Goal: Task Accomplishment & Management: Use online tool/utility

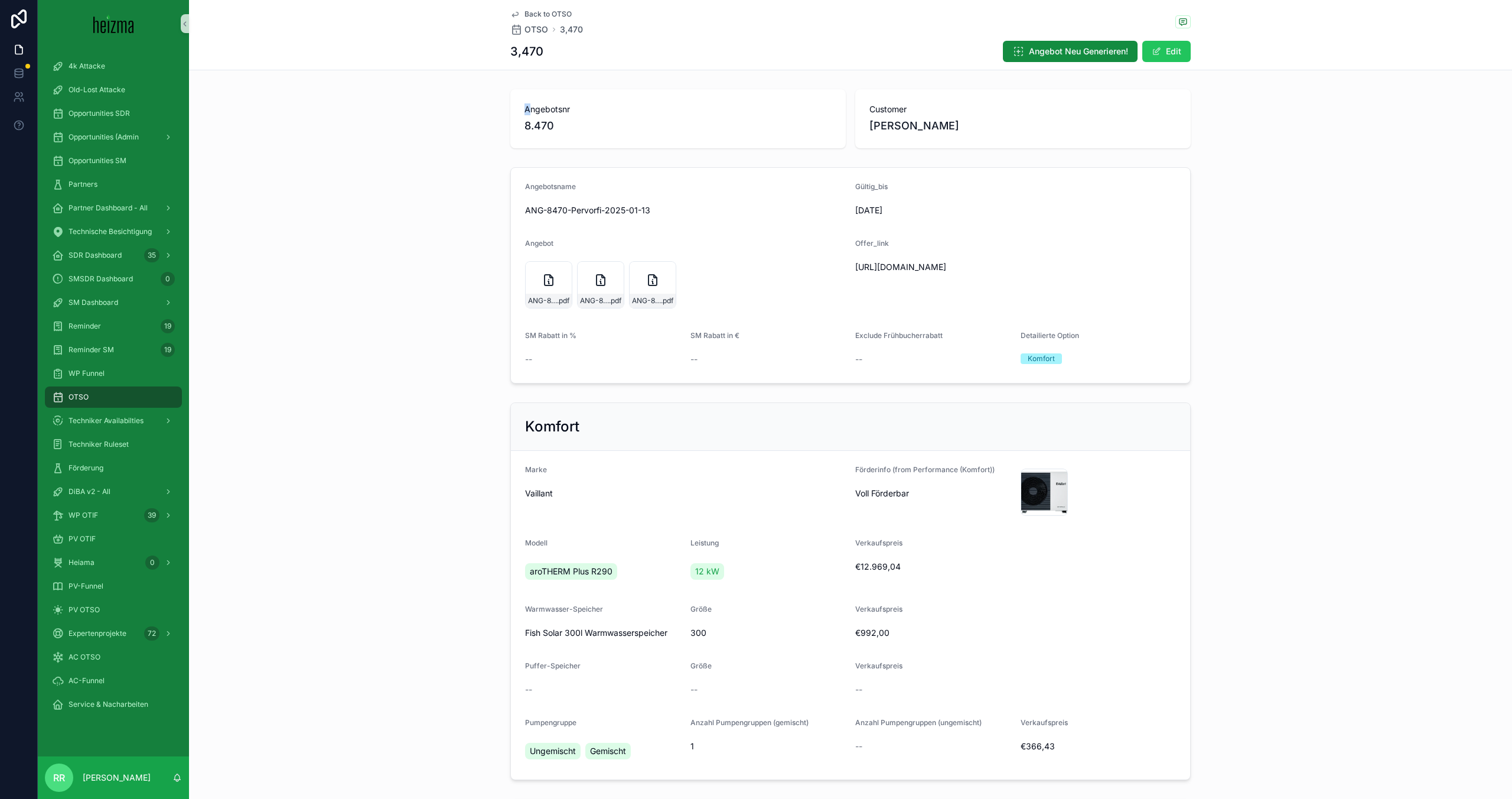
drag, startPoint x: 529, startPoint y: 98, endPoint x: 529, endPoint y: 112, distance: 14.0
click at [529, 112] on div "Angebotsnr 8.470" at bounding box center [678, 119] width 335 height 59
click at [524, 111] on span "Angebotsnr" at bounding box center [677, 109] width 307 height 12
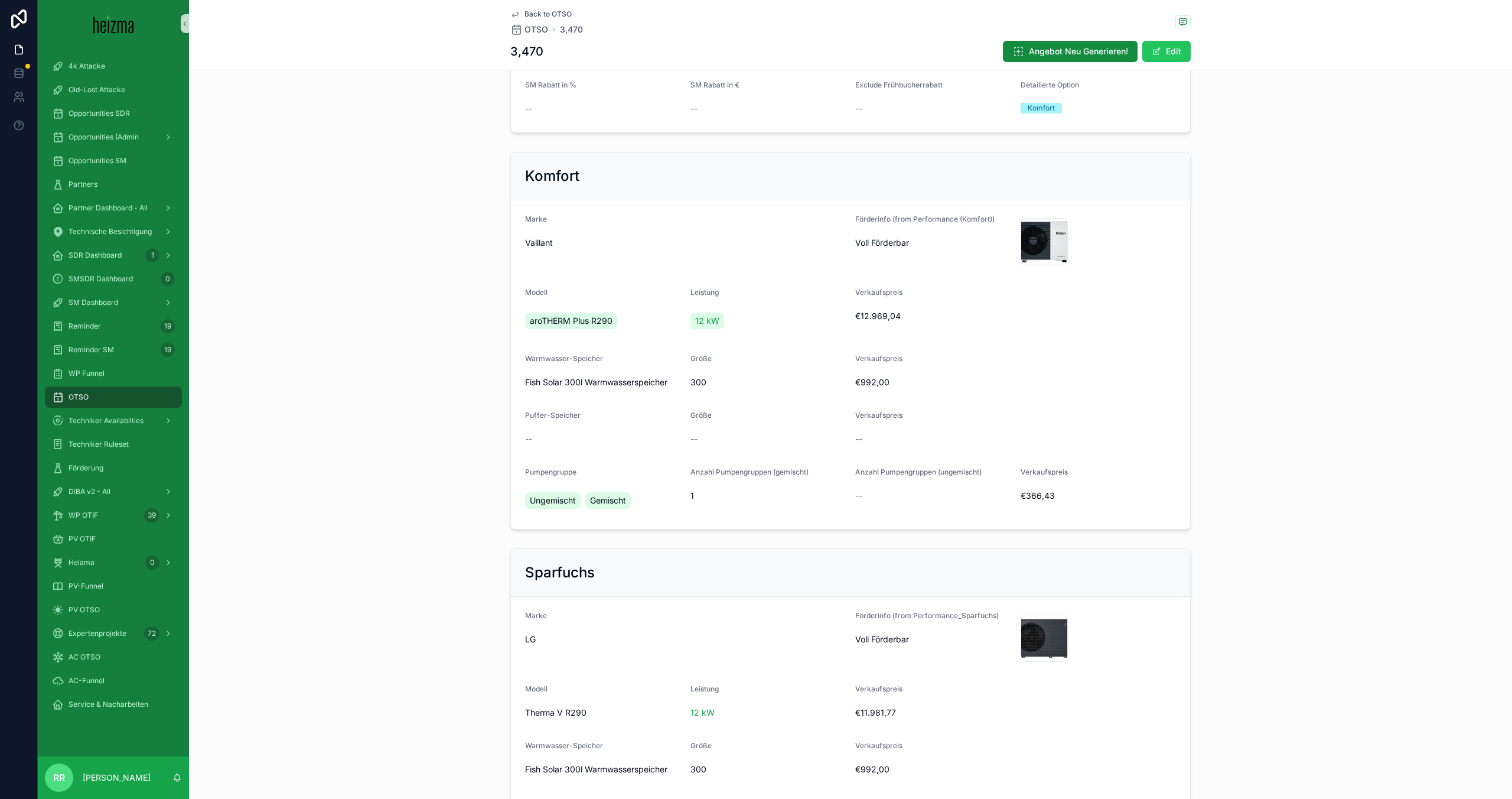
scroll to position [254, 0]
drag, startPoint x: 570, startPoint y: 498, endPoint x: 564, endPoint y: 501, distance: 6.7
click at [567, 498] on div "Ungemischt Gemischt" at bounding box center [581, 497] width 111 height 21
click at [537, 498] on span "Ungemischt" at bounding box center [553, 497] width 46 height 12
drag, startPoint x: 586, startPoint y: 502, endPoint x: 494, endPoint y: 488, distance: 93.1
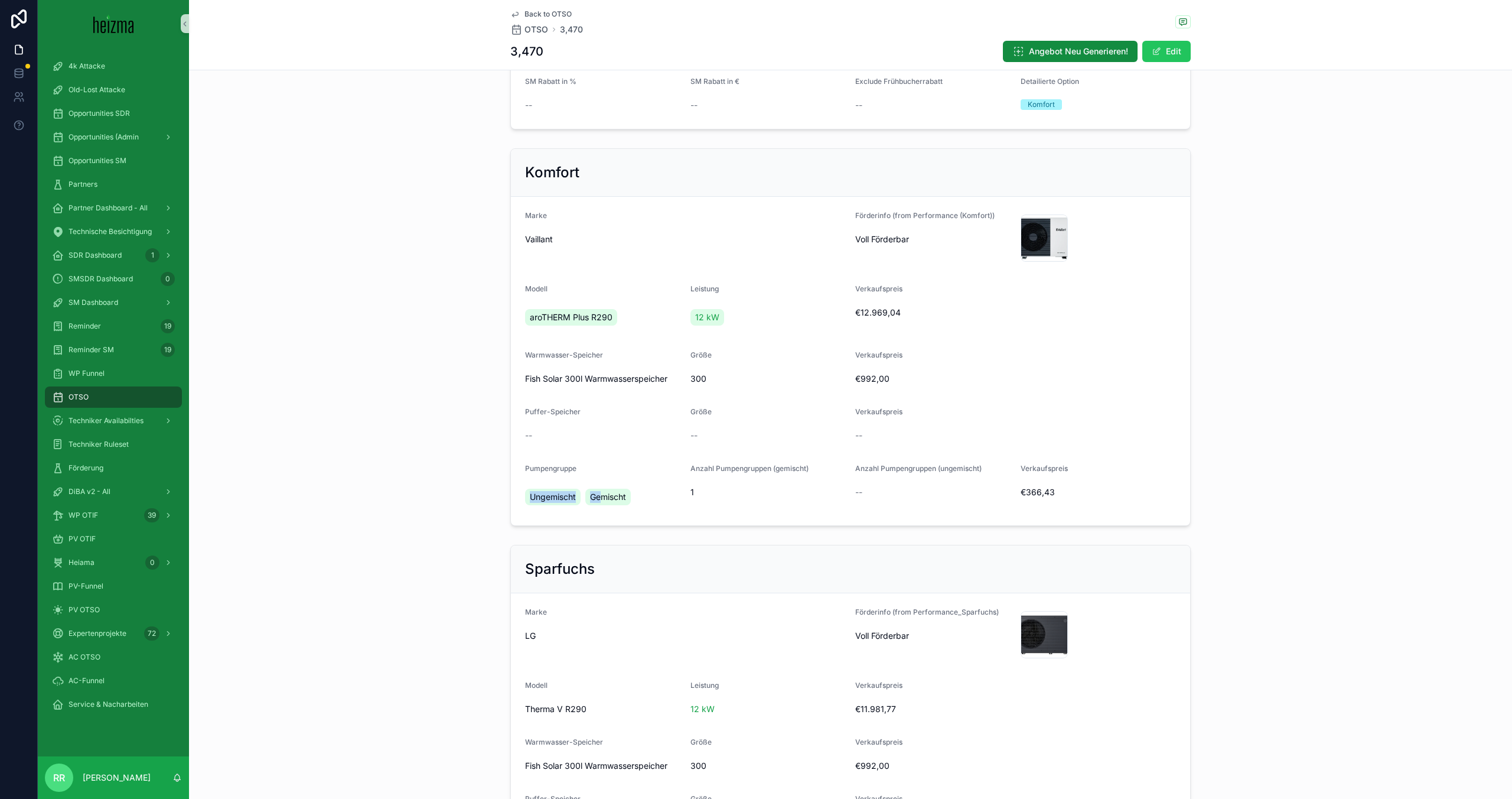
click at [494, 488] on div "Komfort Marke Vaillant Förderinfo (from Performance (Komfort)) Voll Förderbar S…" at bounding box center [850, 336] width 1323 height 387
drag, startPoint x: 665, startPoint y: 533, endPoint x: 644, endPoint y: 531, distance: 21.1
drag, startPoint x: 620, startPoint y: 507, endPoint x: 978, endPoint y: 516, distance: 358.1
click at [778, 521] on form "Marke Vaillant Förderinfo (from Performance (Komfort)) Voll Förderbar Screensho…" at bounding box center [850, 361] width 679 height 328
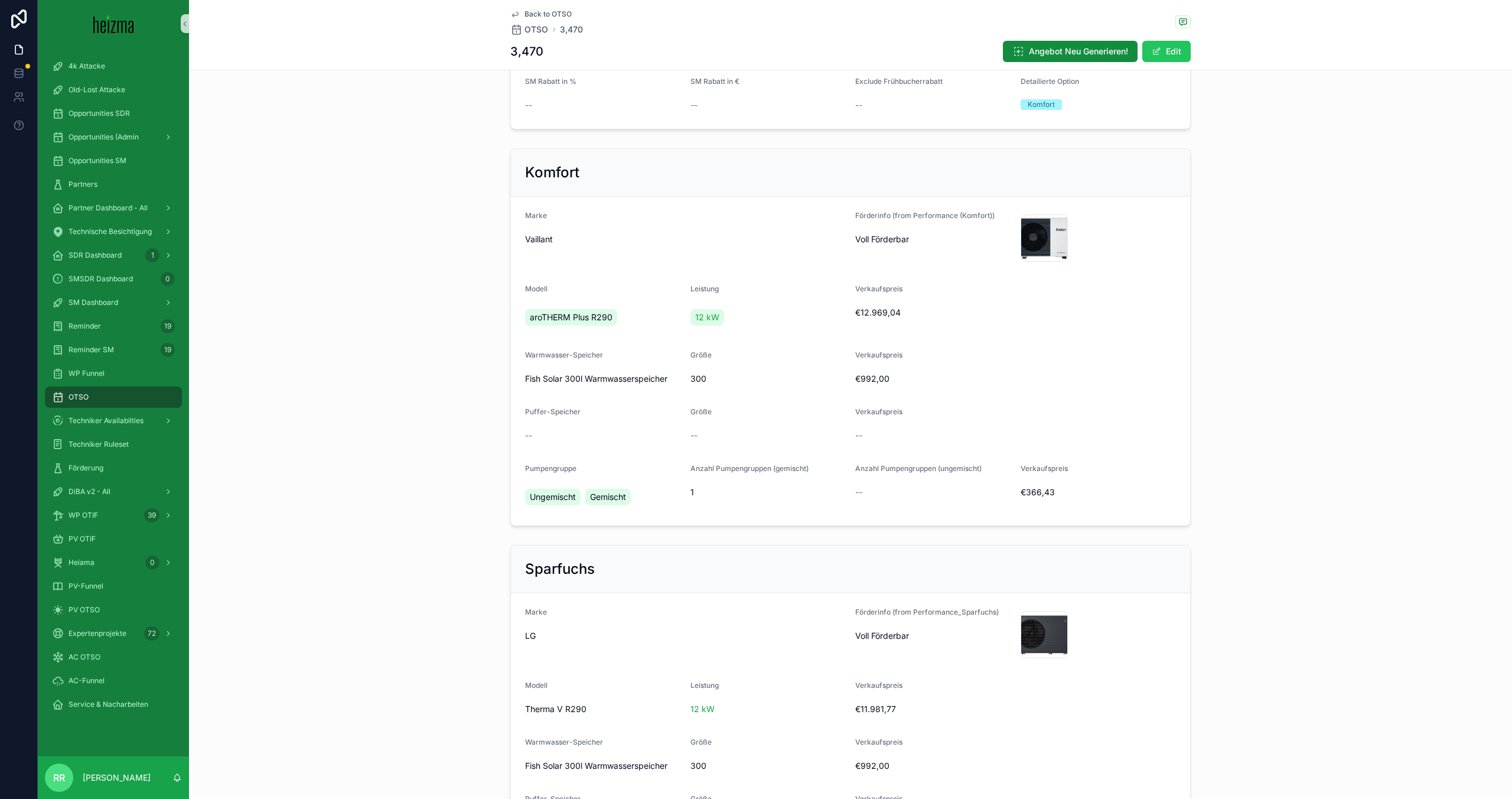
click at [844, 503] on div "Anzahl Pumpengruppen (gemischt) 1" at bounding box center [768, 487] width 156 height 47
drag, startPoint x: 839, startPoint y: 501, endPoint x: 852, endPoint y: 497, distance: 13.6
click at [838, 498] on div "Anzahl Pumpengruppen (gemischt) 1" at bounding box center [768, 487] width 156 height 47
drag, startPoint x: 852, startPoint y: 497, endPoint x: 879, endPoint y: 496, distance: 27.0
click at [879, 496] on form "Marke Vaillant Förderinfo (from Performance (Komfort)) Voll Förderbar Screensho…" at bounding box center [850, 361] width 679 height 328
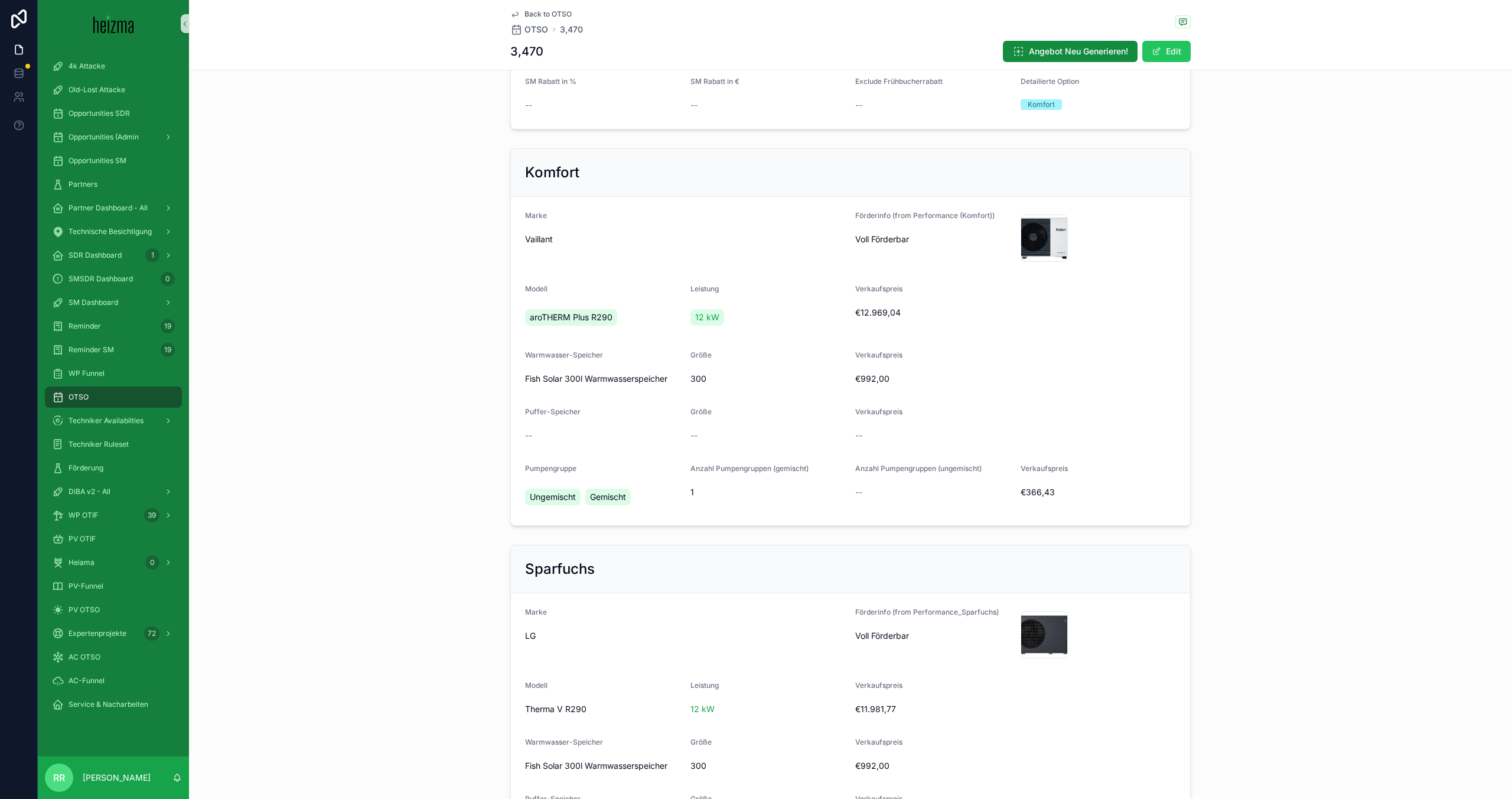
drag, startPoint x: 879, startPoint y: 496, endPoint x: 864, endPoint y: 491, distance: 15.8
click at [866, 490] on div "--" at bounding box center [932, 492] width 156 height 12
click at [864, 491] on div "--" at bounding box center [932, 492] width 156 height 12
click at [861, 494] on span "--" at bounding box center [858, 492] width 7 height 12
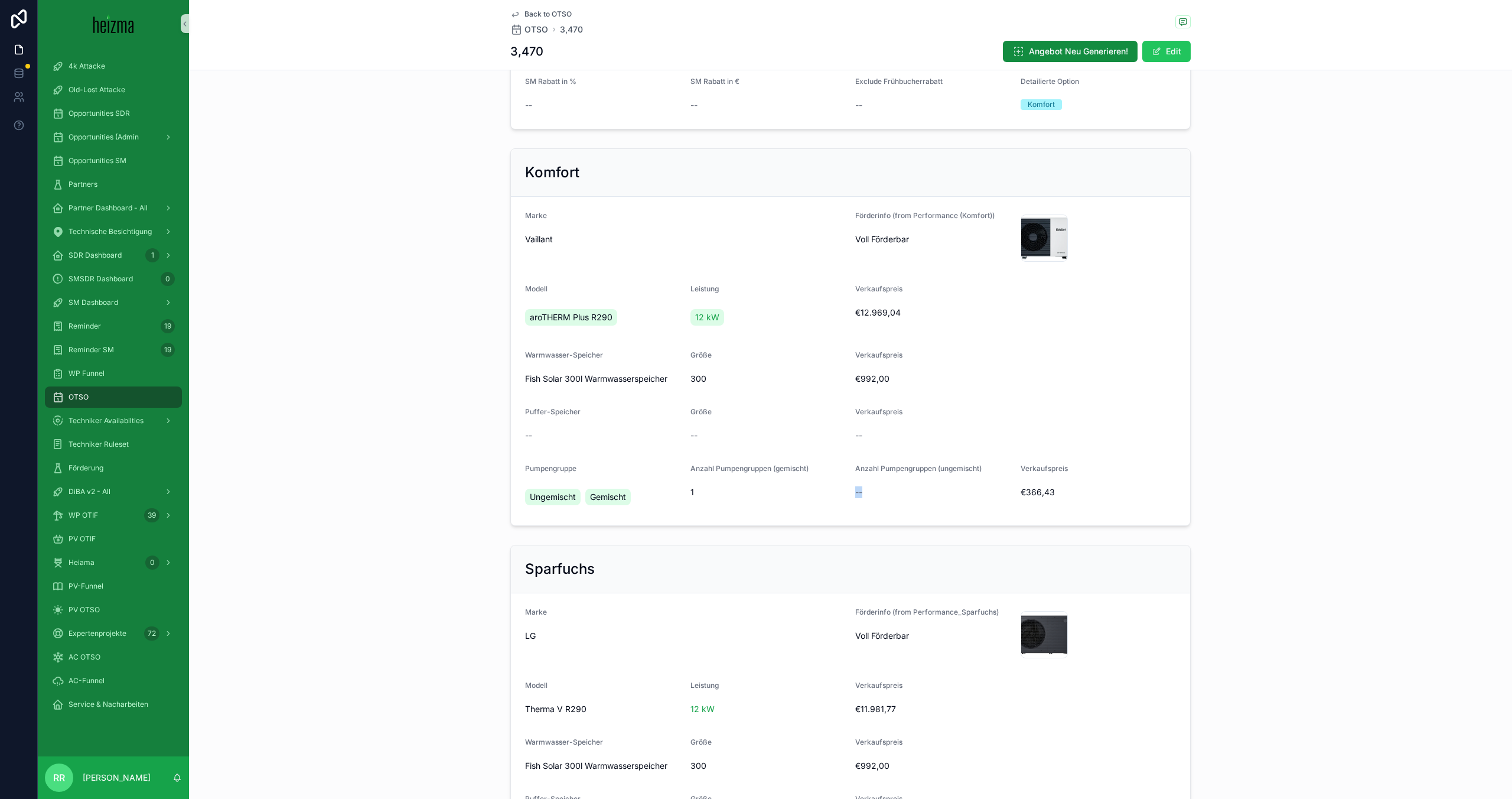
click at [861, 494] on span "--" at bounding box center [858, 492] width 7 height 12
click at [863, 494] on div "--" at bounding box center [932, 492] width 156 height 12
click at [870, 495] on div "--" at bounding box center [932, 492] width 156 height 12
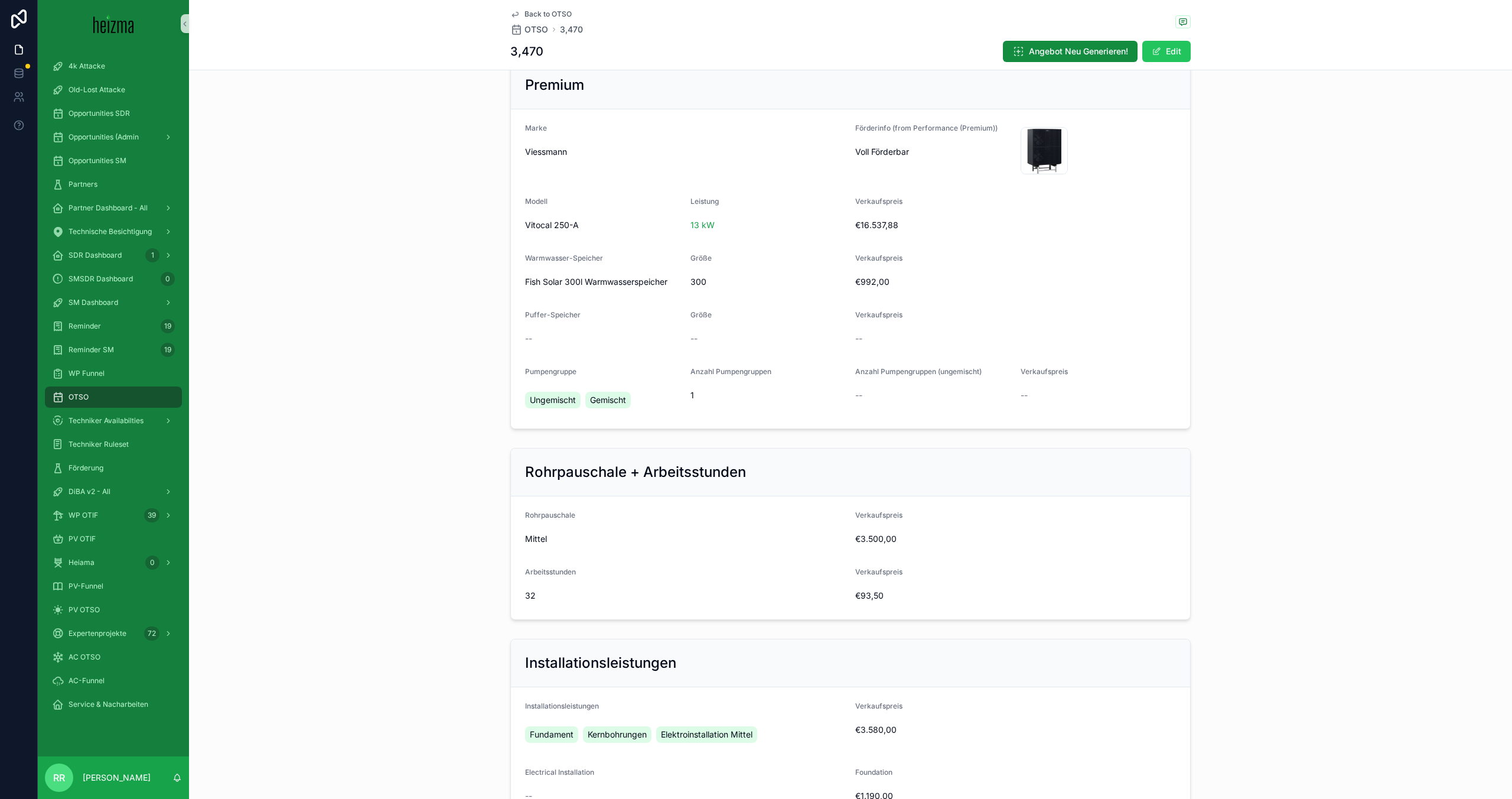
scroll to position [1318, 0]
